Goal: Task Accomplishment & Management: Complete application form

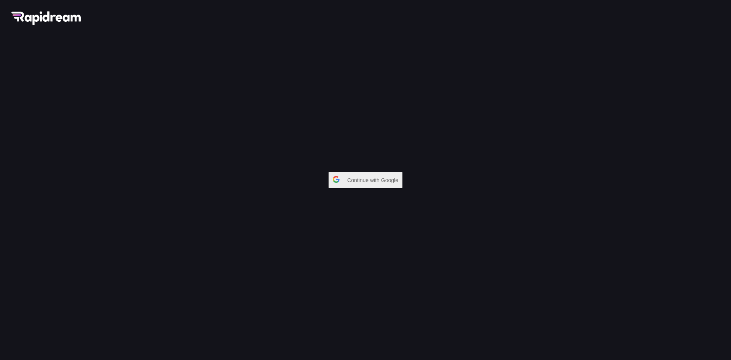
click at [370, 177] on span "Continue with Google" at bounding box center [374, 180] width 55 height 14
click at [399, 176] on span "Continue with Google" at bounding box center [374, 180] width 55 height 14
click at [396, 176] on span "Continue with Google" at bounding box center [374, 180] width 55 height 14
click at [395, 177] on span "Continue with Google" at bounding box center [374, 180] width 55 height 14
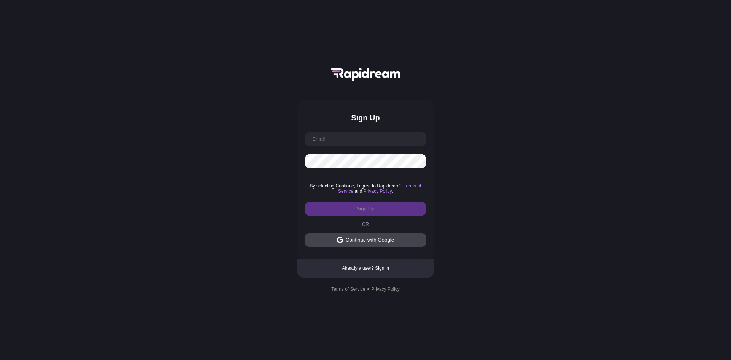
click at [396, 239] on button "Continue with Google" at bounding box center [366, 240] width 122 height 14
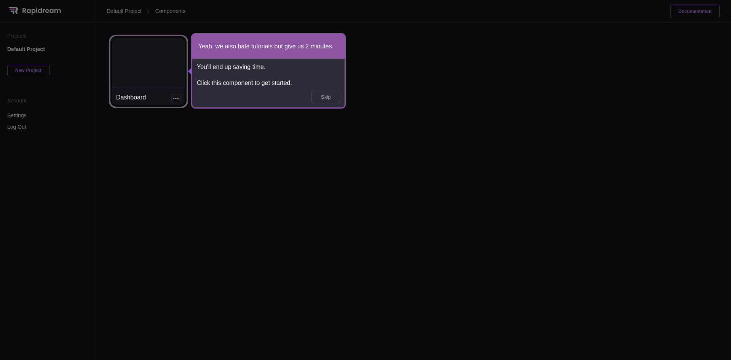
click at [215, 131] on icon at bounding box center [365, 180] width 731 height 360
click at [332, 96] on button "Skip" at bounding box center [326, 97] width 28 height 12
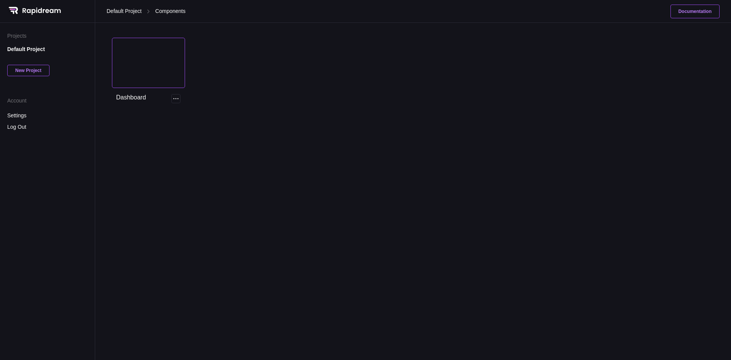
click at [168, 69] on div at bounding box center [148, 62] width 72 height 49
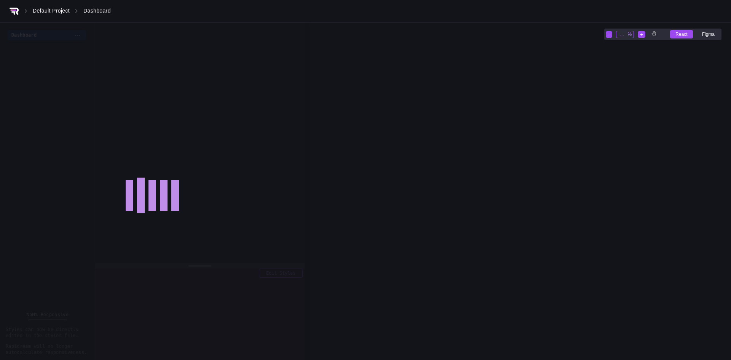
type input "40"
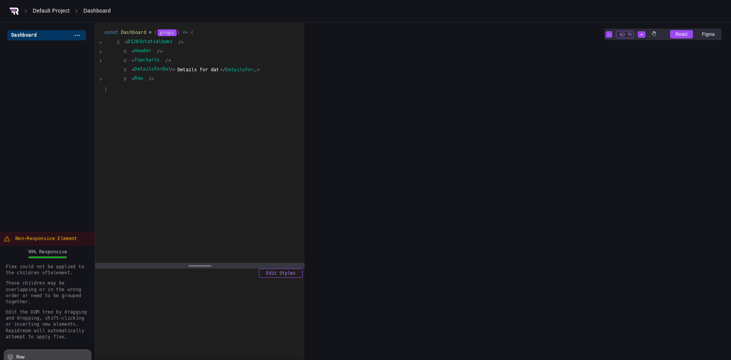
scroll to position [1067, 1308]
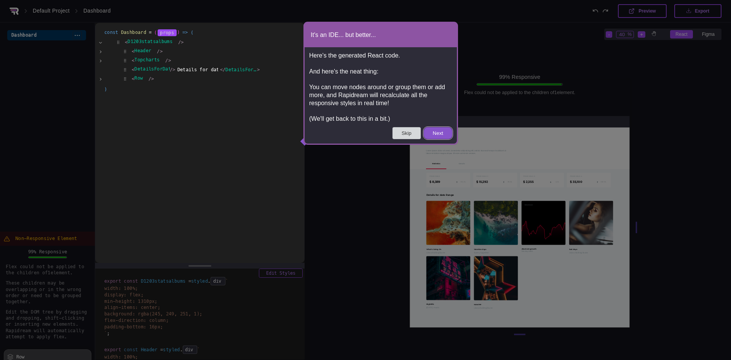
click at [415, 135] on button "Skip" at bounding box center [407, 133] width 28 height 12
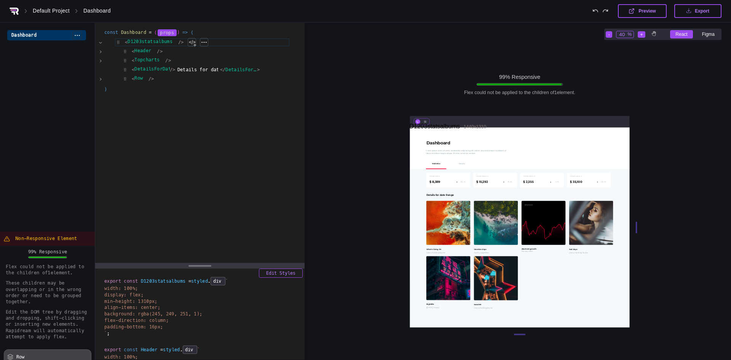
scroll to position [1105, 317]
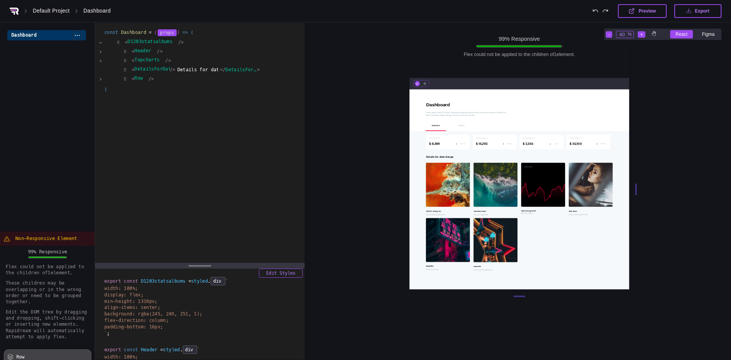
click at [15, 10] on icon at bounding box center [13, 9] width 6 height 1
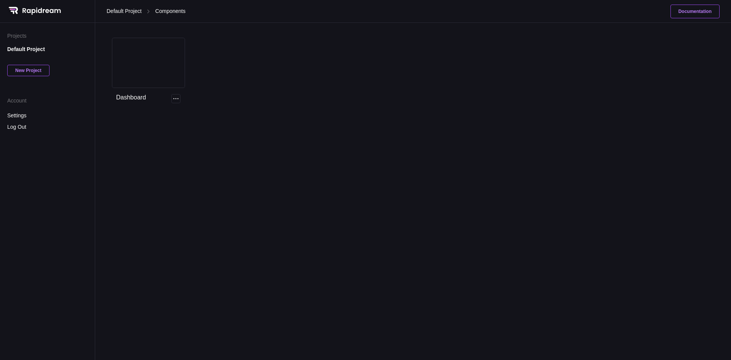
click at [45, 71] on div "New Project" at bounding box center [28, 70] width 42 height 11
click at [30, 86] on button "Cancel" at bounding box center [22, 84] width 30 height 8
click at [171, 91] on div "Dashboard Rename Delete" at bounding box center [148, 71] width 72 height 67
click at [172, 96] on div "Rename Delete" at bounding box center [175, 98] width 9 height 9
click at [177, 135] on div "Dashboard Rename Delete" at bounding box center [413, 194] width 636 height 329
